Goal: Browse casually: Explore the website without a specific task or goal

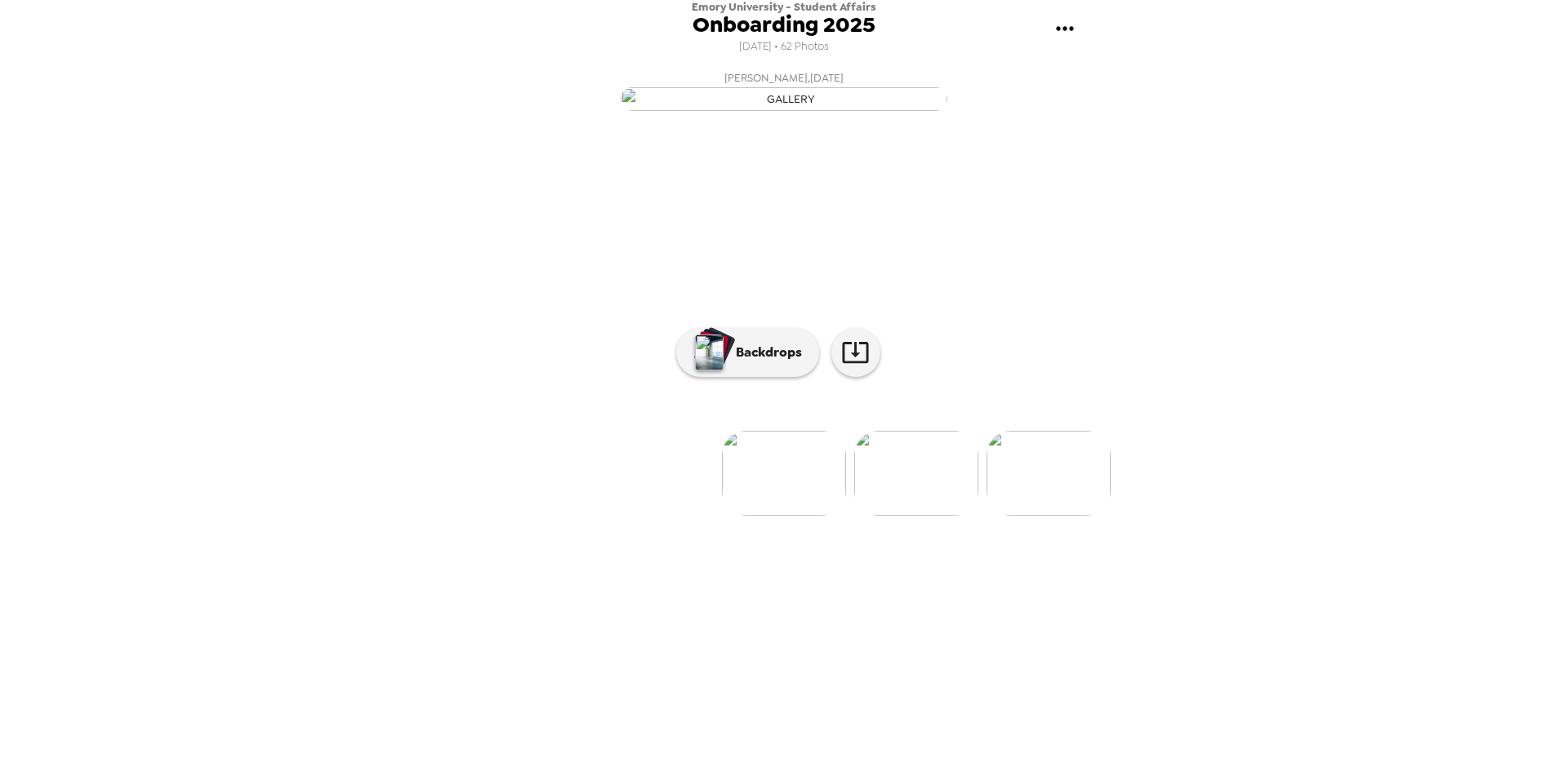
click at [890, 516] on img at bounding box center [915, 473] width 125 height 85
click at [942, 467] on img at bounding box center [915, 424] width 125 height 85
click at [937, 516] on img at bounding box center [915, 473] width 125 height 85
click at [946, 516] on img at bounding box center [915, 473] width 125 height 85
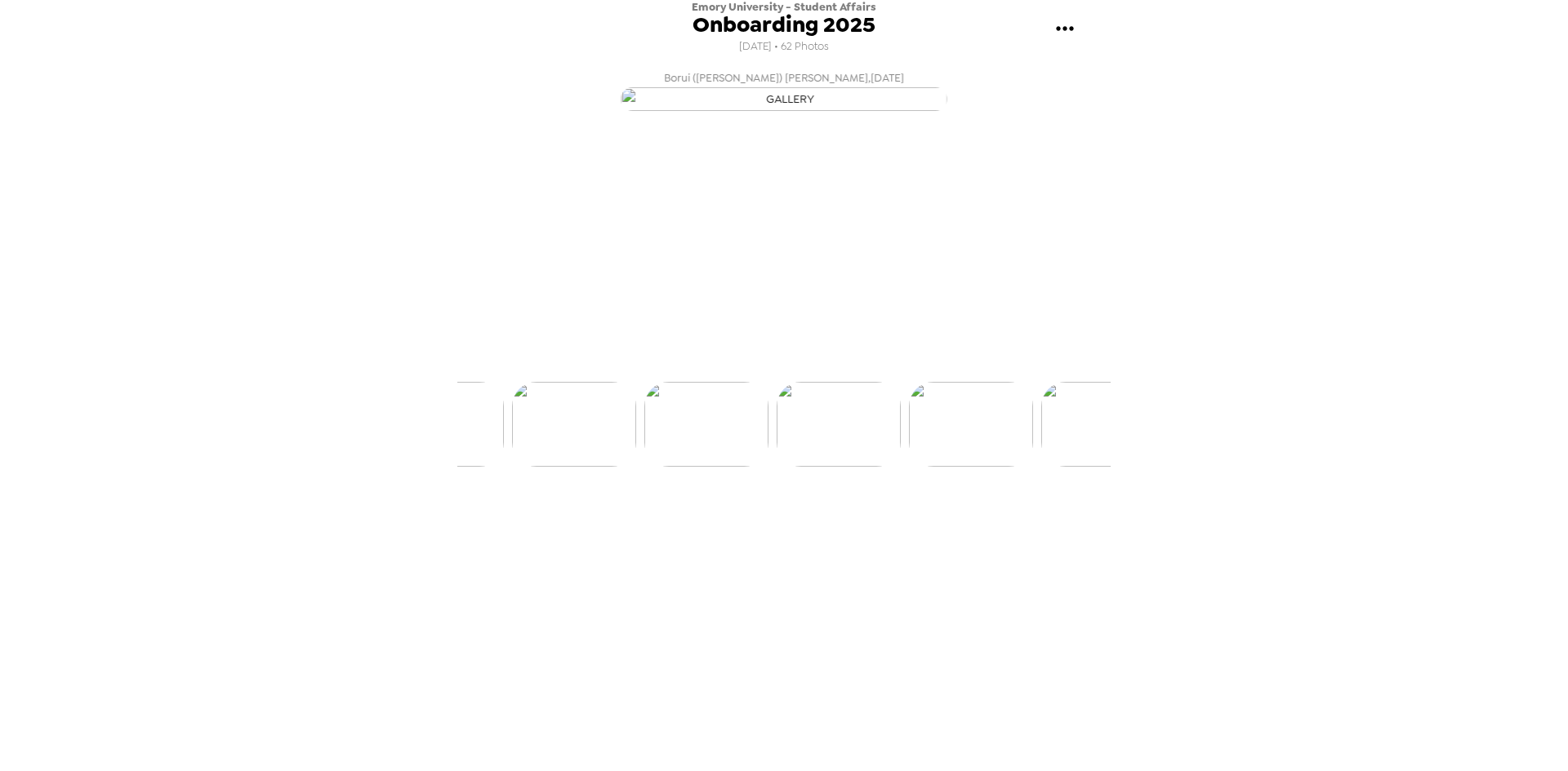
scroll to position [0, 528]
click at [952, 516] on img at bounding box center [916, 473] width 125 height 85
click at [1014, 516] on img at bounding box center [1049, 473] width 125 height 85
click at [1053, 467] on img at bounding box center [1049, 424] width 125 height 85
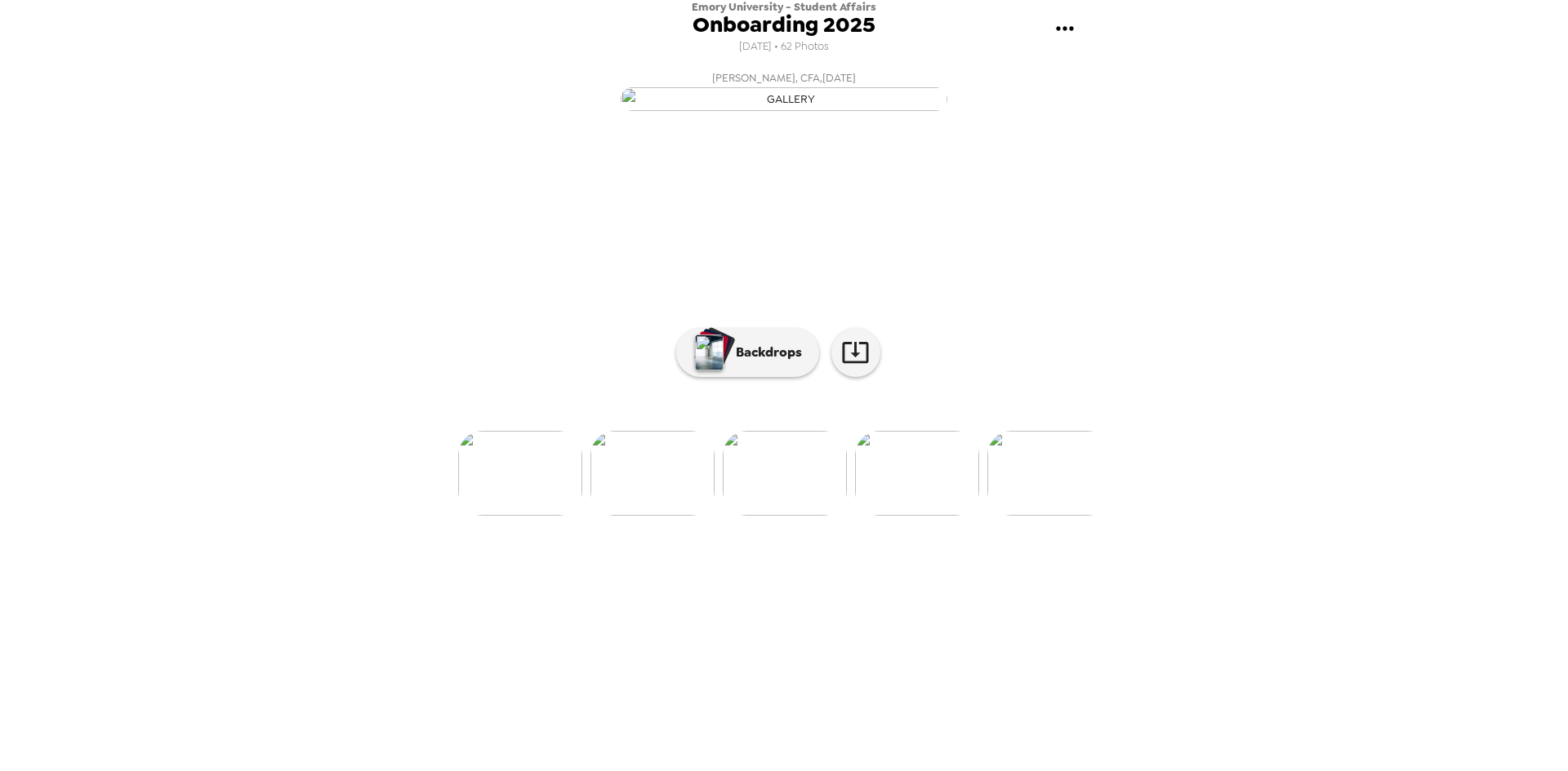
click at [1088, 516] on img at bounding box center [1049, 473] width 125 height 85
click at [1058, 516] on img at bounding box center [1050, 473] width 125 height 85
click at [1076, 516] on img at bounding box center [1050, 473] width 125 height 85
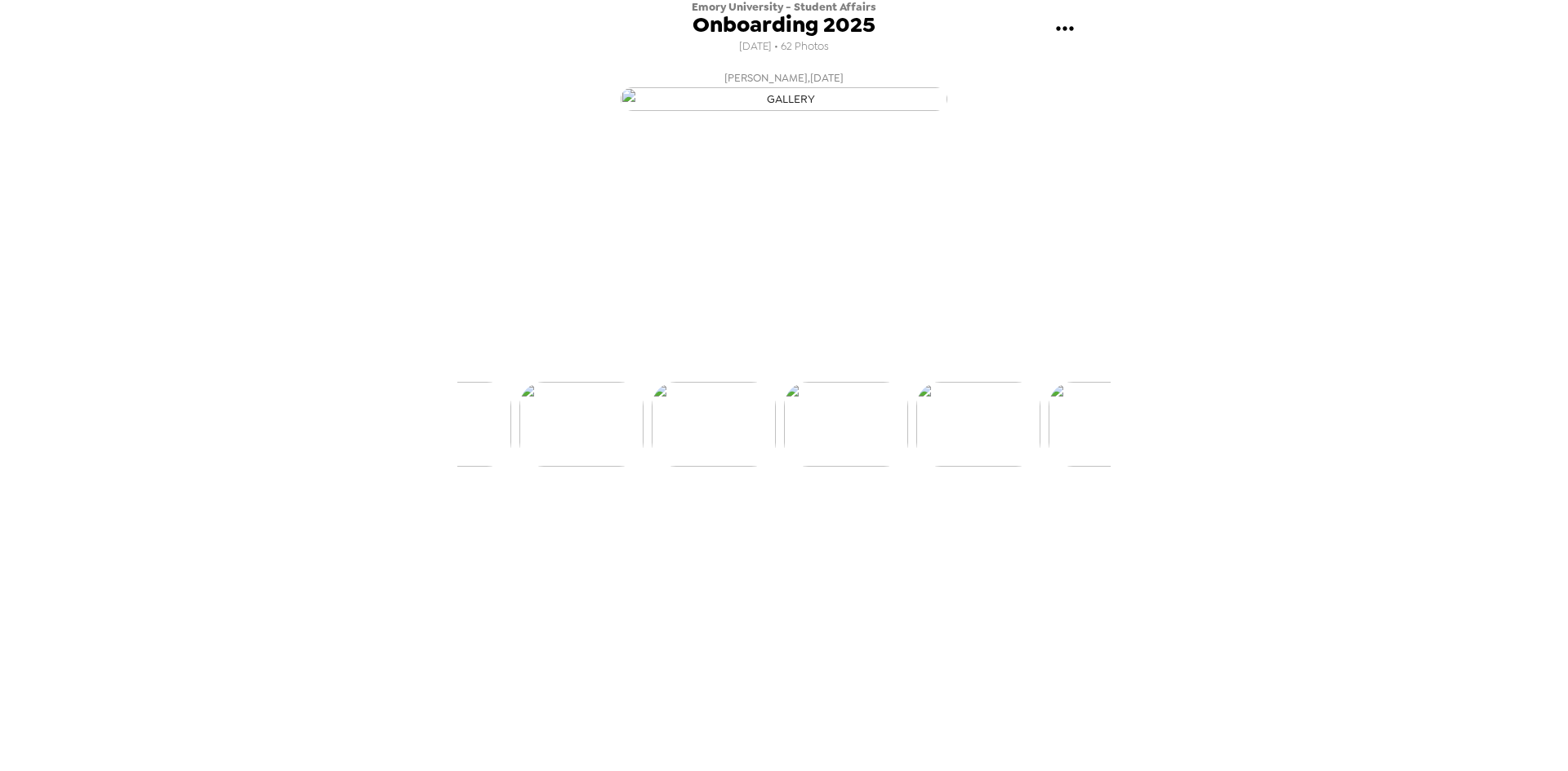
scroll to position [0, 1982]
click at [1076, 516] on img at bounding box center [1050, 473] width 125 height 85
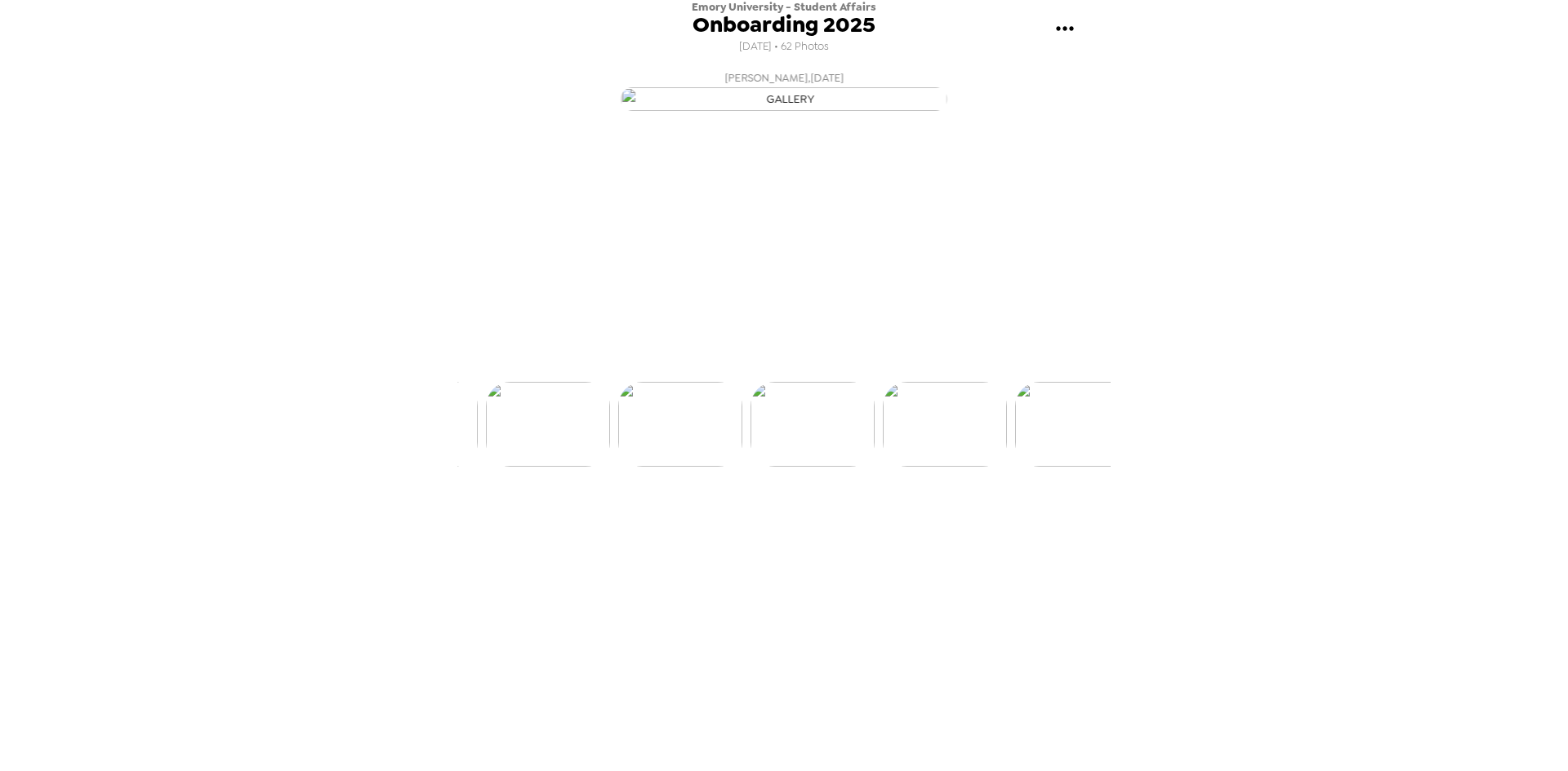
scroll to position [0, 2775]
click at [1076, 516] on img at bounding box center [1050, 473] width 125 height 85
click at [1061, 516] on img at bounding box center [1050, 473] width 125 height 85
click at [1061, 516] on img at bounding box center [1051, 473] width 125 height 85
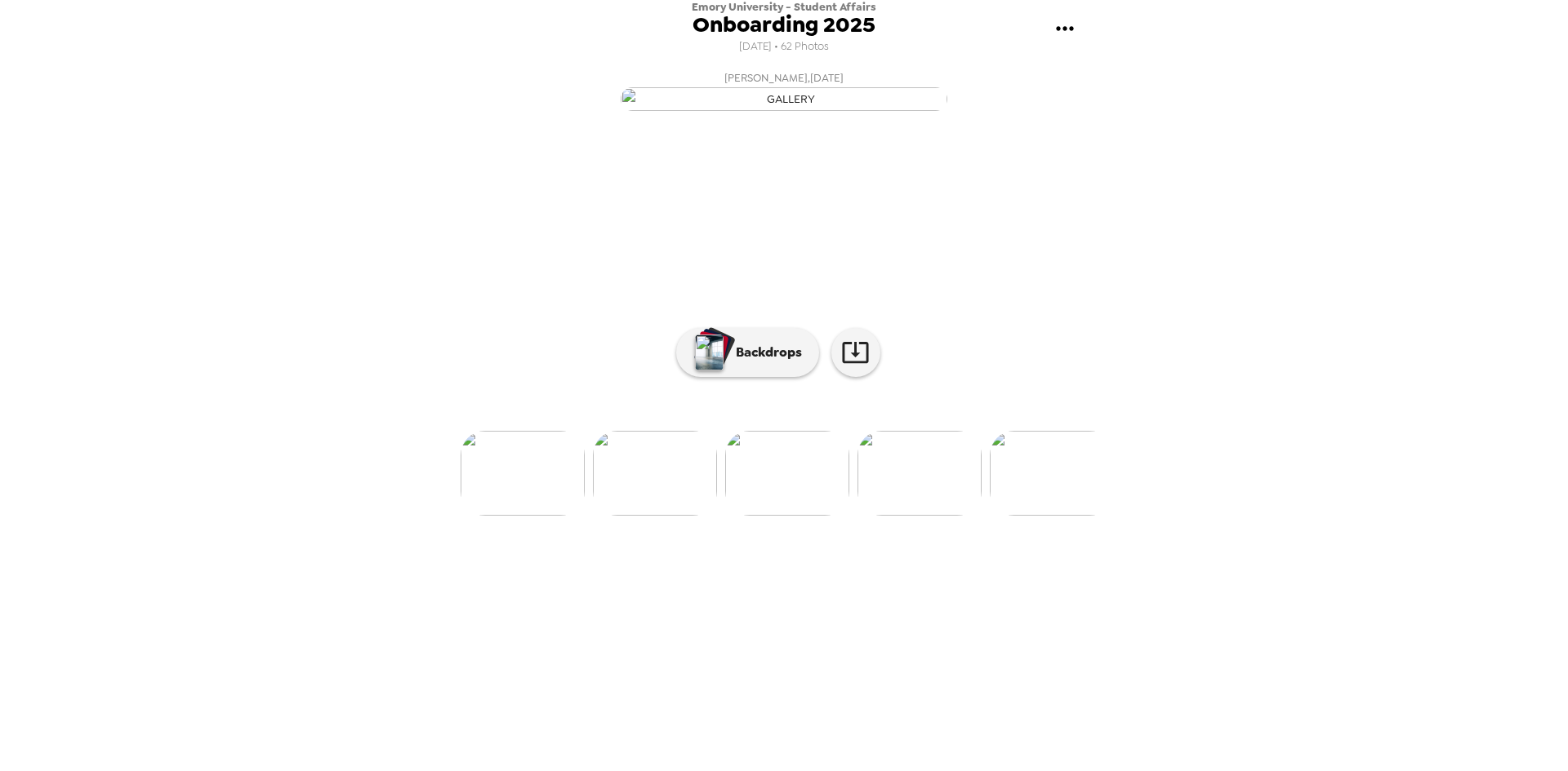
click at [1061, 516] on img at bounding box center [1051, 473] width 125 height 85
click at [1066, 516] on img at bounding box center [1051, 473] width 125 height 85
click at [1066, 516] on img at bounding box center [1052, 473] width 125 height 85
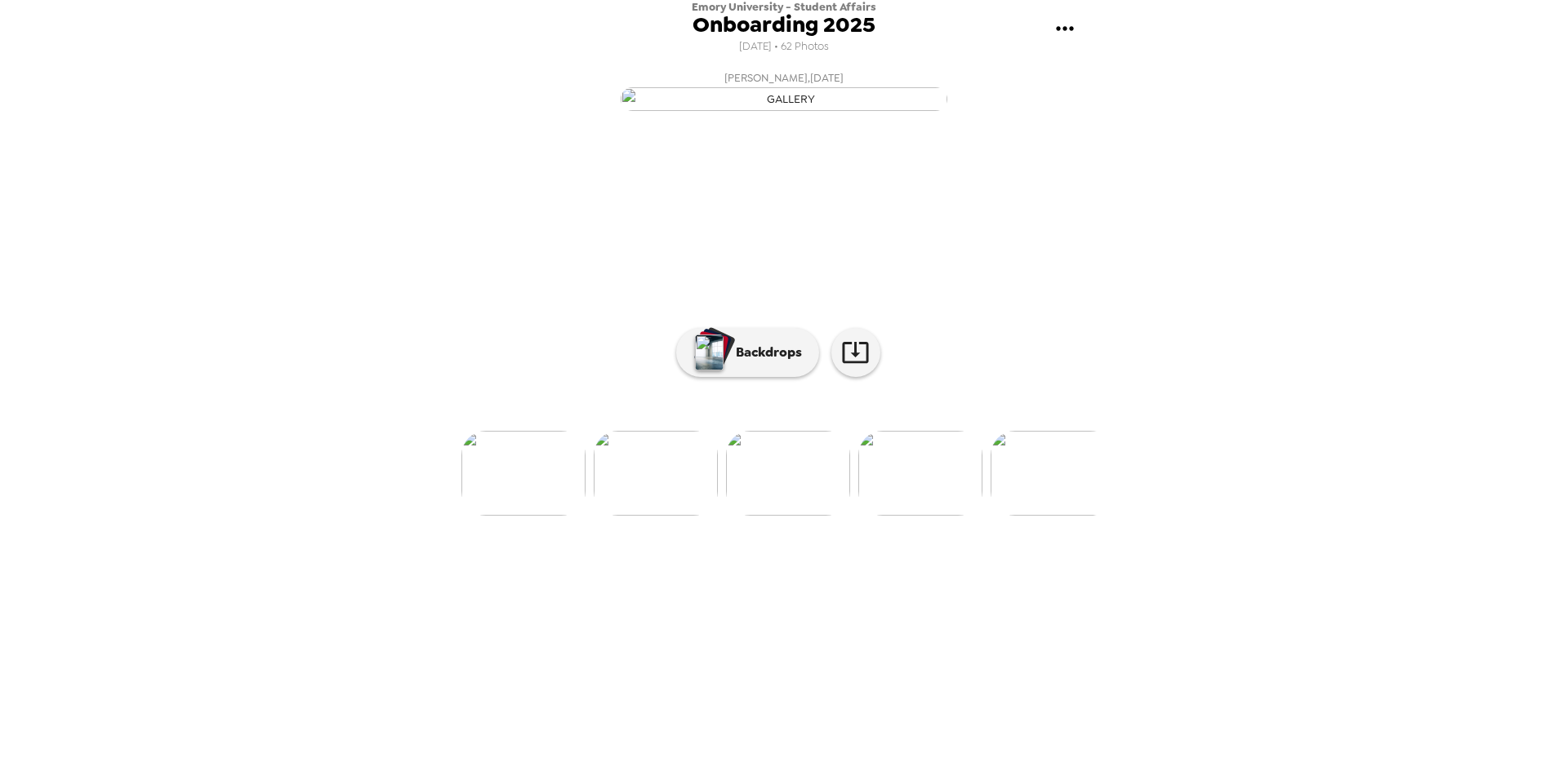
click at [1055, 516] on img at bounding box center [1052, 473] width 125 height 85
click at [1062, 516] on img at bounding box center [1052, 473] width 125 height 85
click at [1065, 516] on img at bounding box center [1053, 473] width 125 height 85
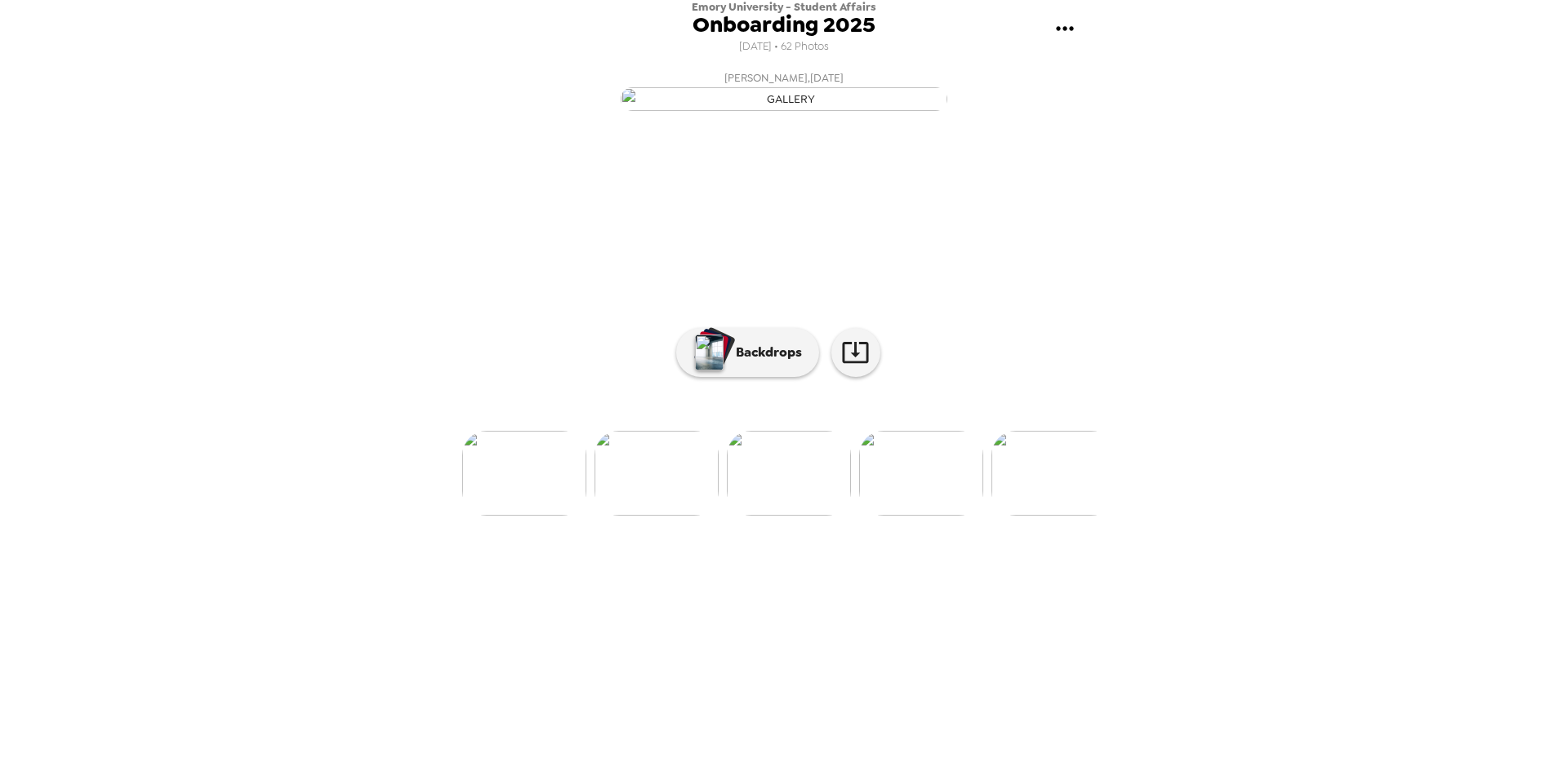
click at [952, 516] on img at bounding box center [920, 473] width 125 height 85
click at [950, 516] on img at bounding box center [920, 473] width 125 height 85
click at [936, 516] on img at bounding box center [920, 473] width 125 height 85
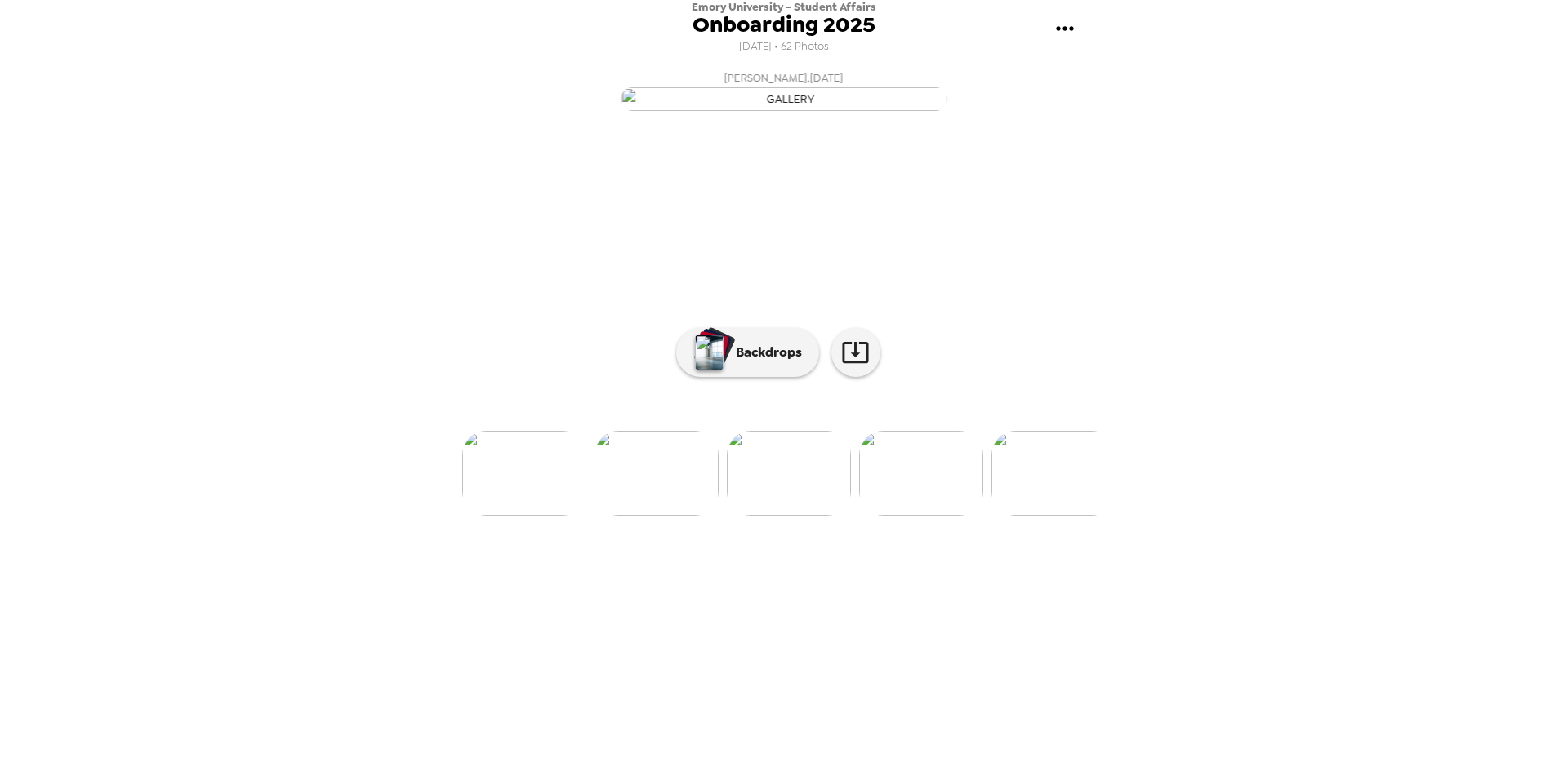
click at [1066, 516] on img at bounding box center [1053, 473] width 125 height 85
click at [1051, 516] on img at bounding box center [1054, 473] width 125 height 85
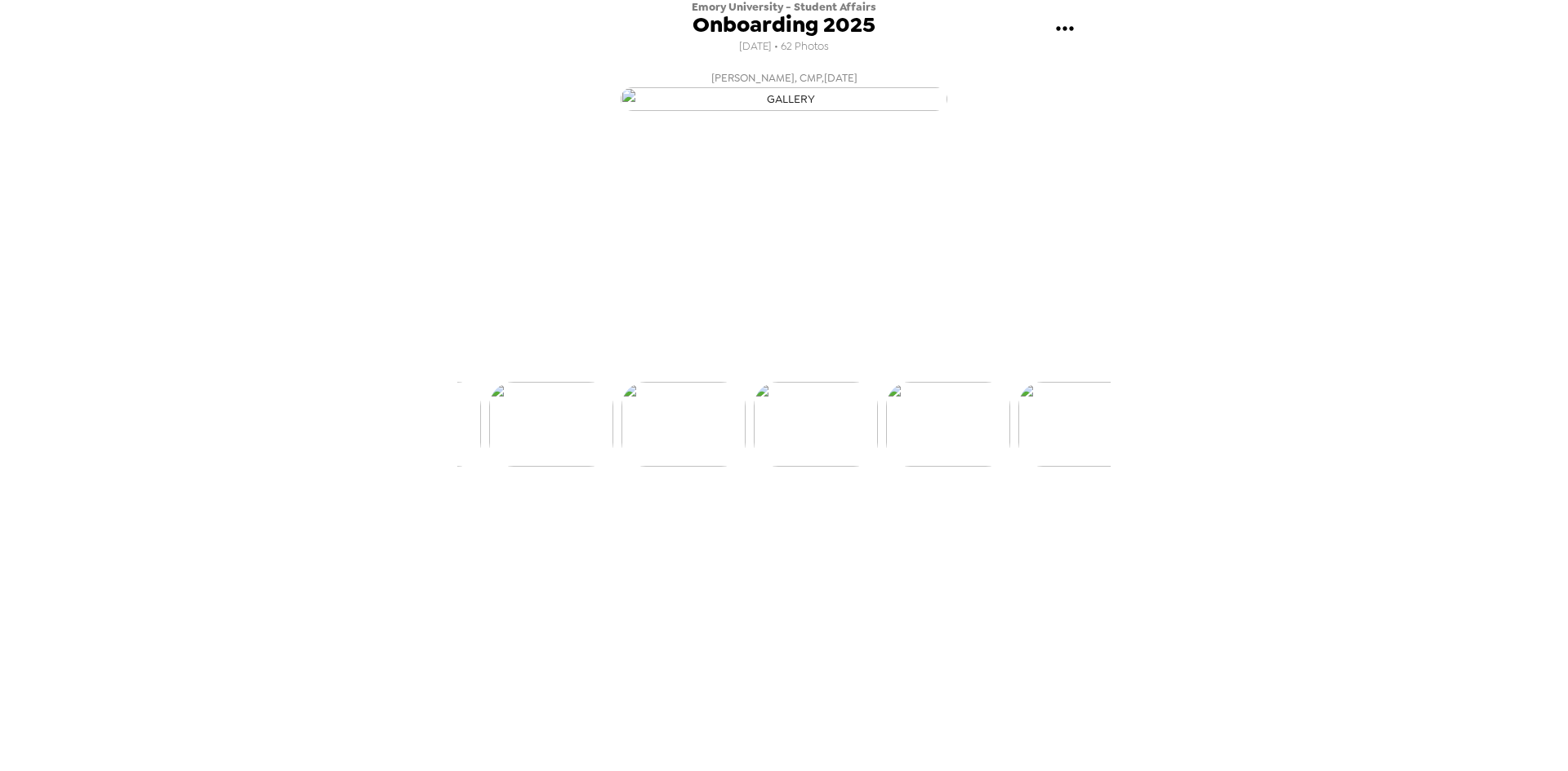
scroll to position [0, 6343]
click at [1051, 516] on img at bounding box center [1054, 473] width 125 height 85
click at [1051, 516] on img at bounding box center [1055, 473] width 125 height 85
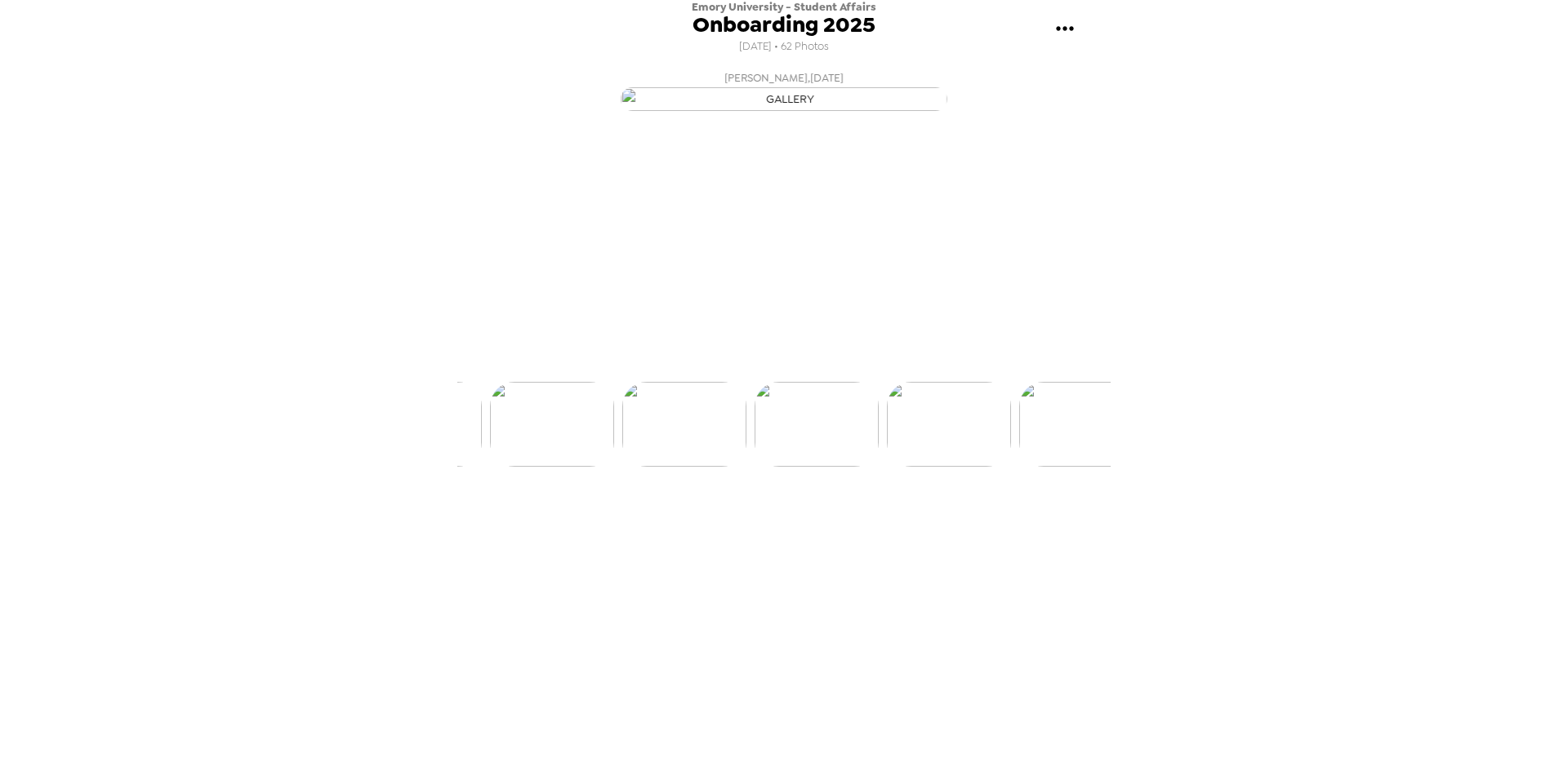
scroll to position [0, 7136]
click at [1051, 516] on img at bounding box center [1055, 473] width 125 height 85
click at [1055, 516] on img at bounding box center [1055, 473] width 125 height 85
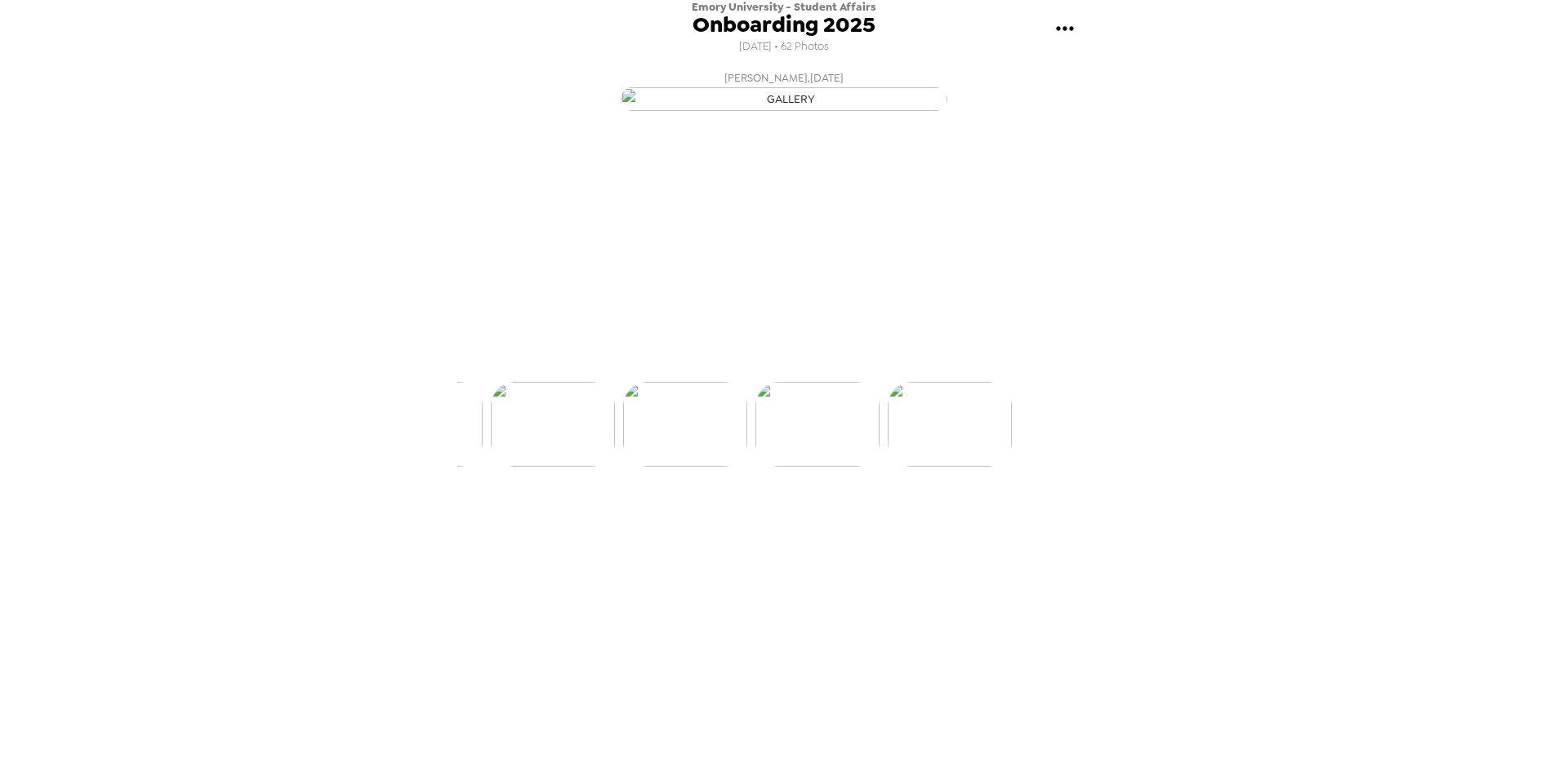
scroll to position [0, 7929]
click at [693, 516] on img at bounding box center [658, 473] width 125 height 85
click at [1073, 516] on img at bounding box center [1055, 473] width 125 height 85
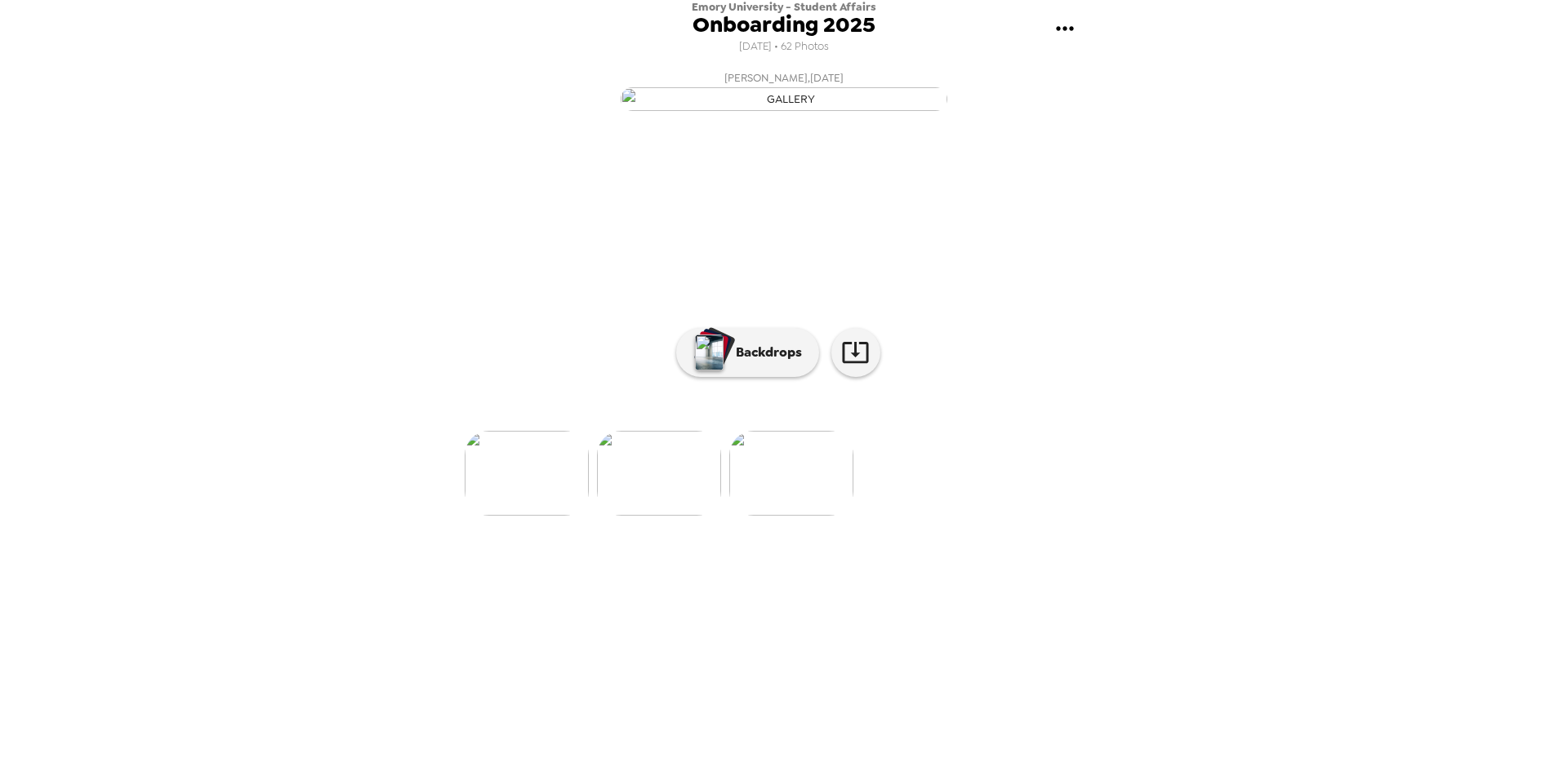
click at [955, 516] on li at bounding box center [923, 473] width 125 height 85
click at [754, 516] on img at bounding box center [762, 473] width 125 height 85
drag, startPoint x: 346, startPoint y: 449, endPoint x: 351, endPoint y: 402, distance: 47.3
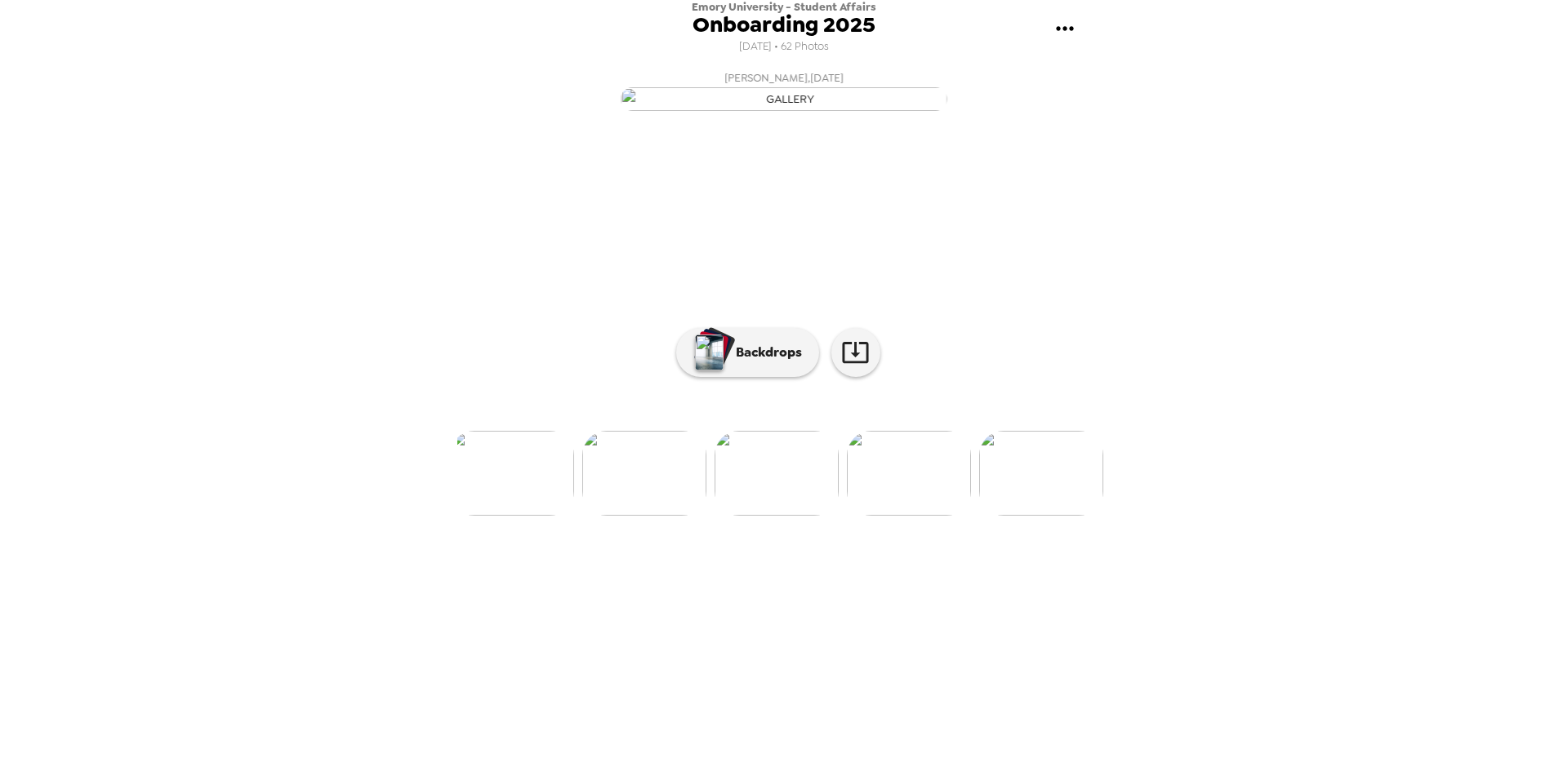
click at [346, 444] on div "Emory University - Student Affairs Onboarding 2025 [DATE] • 62 Photos [PERSON_N…" at bounding box center [784, 386] width 1568 height 771
